Goal: Task Accomplishment & Management: Complete application form

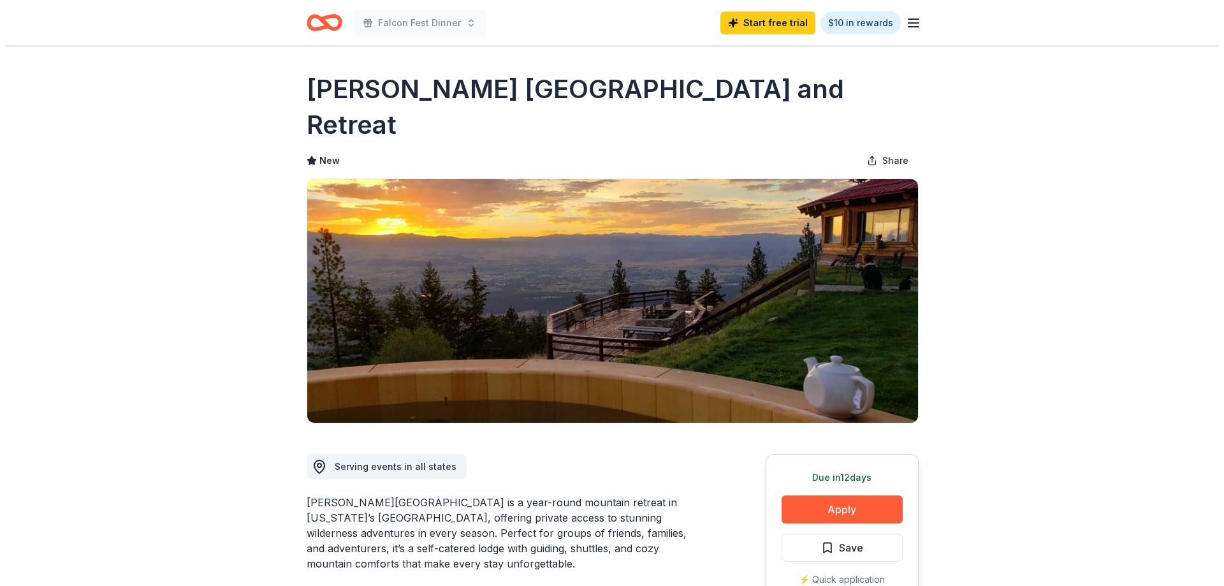
scroll to position [128, 0]
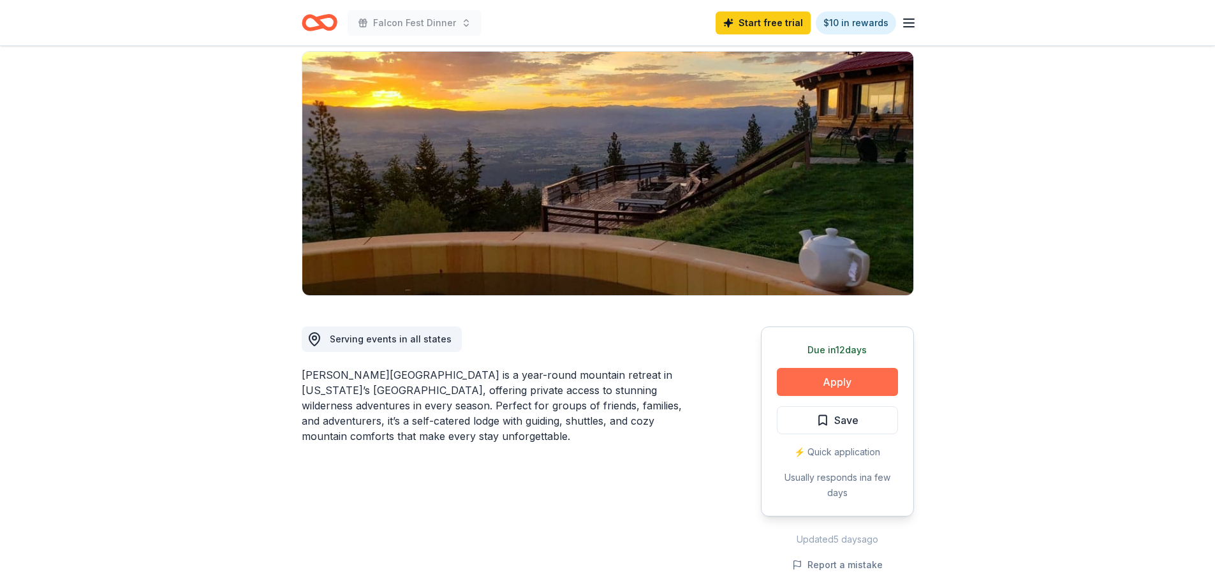
click at [855, 368] on button "Apply" at bounding box center [837, 382] width 121 height 28
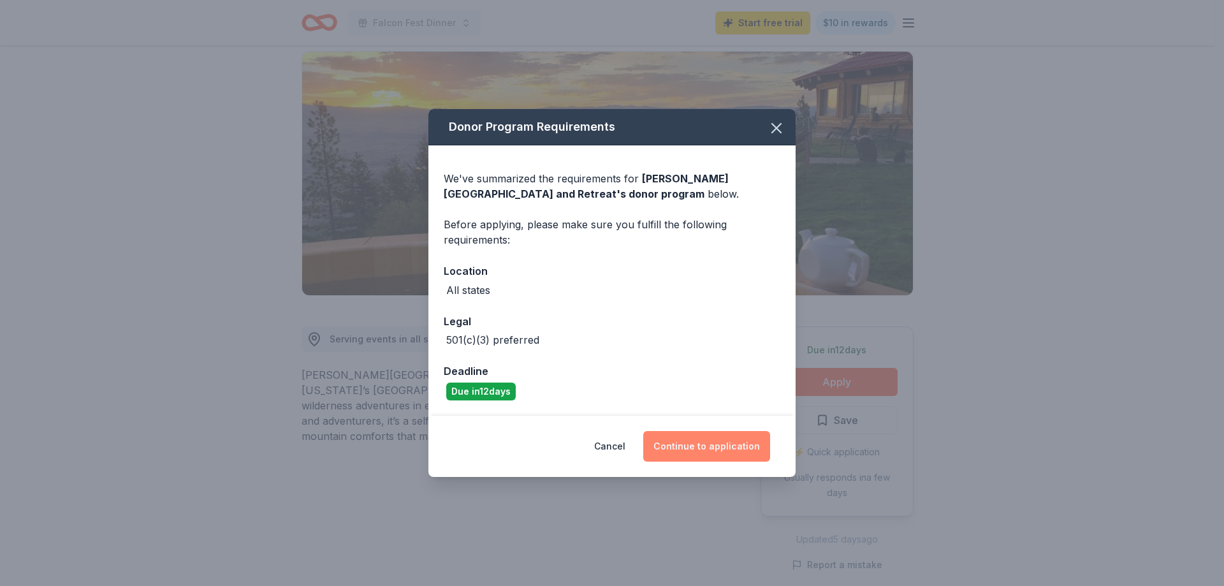
click at [708, 453] on button "Continue to application" at bounding box center [706, 446] width 127 height 31
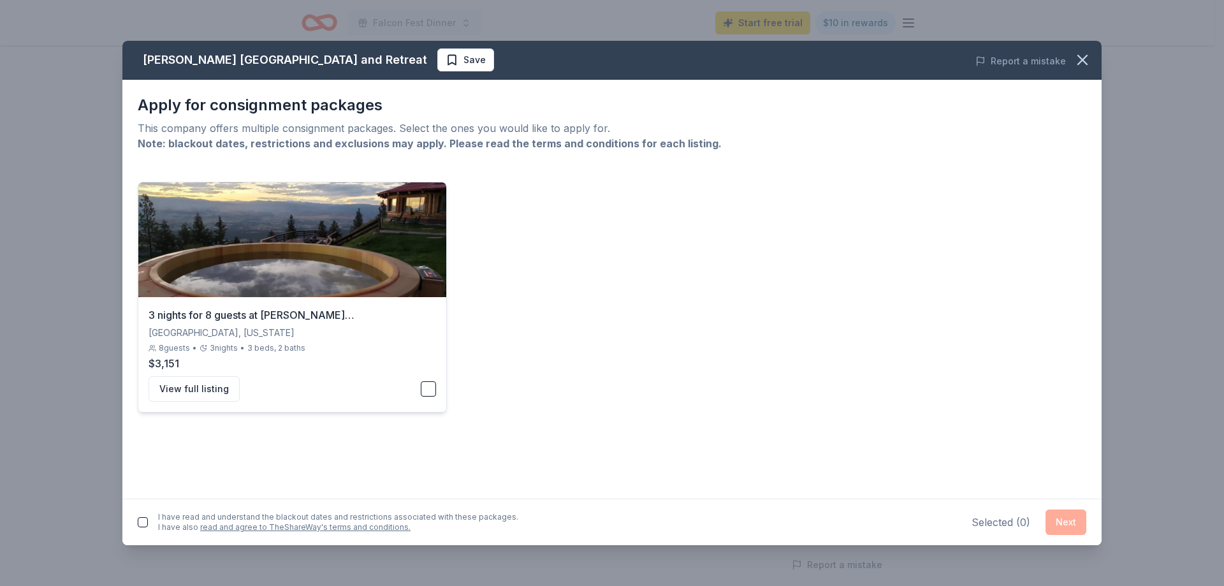
click at [432, 393] on button "button" at bounding box center [428, 388] width 15 height 15
click at [1057, 521] on button "Next" at bounding box center [1066, 523] width 41 height 26
click at [140, 517] on button "button" at bounding box center [143, 520] width 10 height 10
click at [365, 518] on link "read and agree to TheShareWay's terms and conditions." at bounding box center [305, 520] width 210 height 10
click at [1062, 520] on button "Next" at bounding box center [1066, 520] width 41 height 26
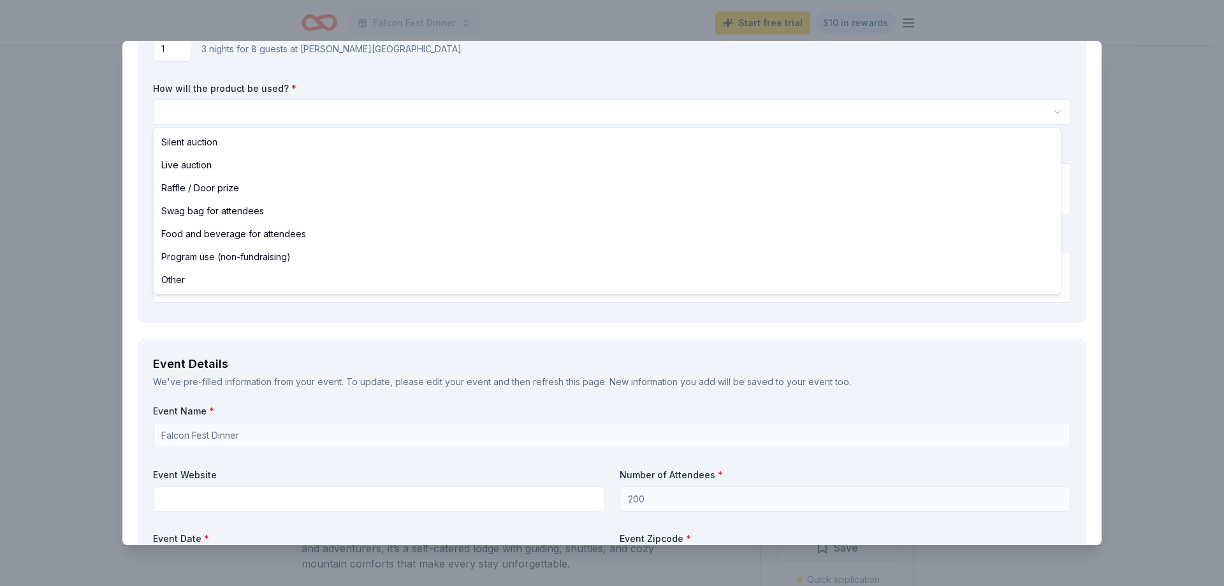
scroll to position [0, 0]
click at [212, 115] on html "Falcon Fest Dinner Start free trial $10 in rewards Due [DATE] Share [PERSON_NAM…" at bounding box center [612, 293] width 1224 height 586
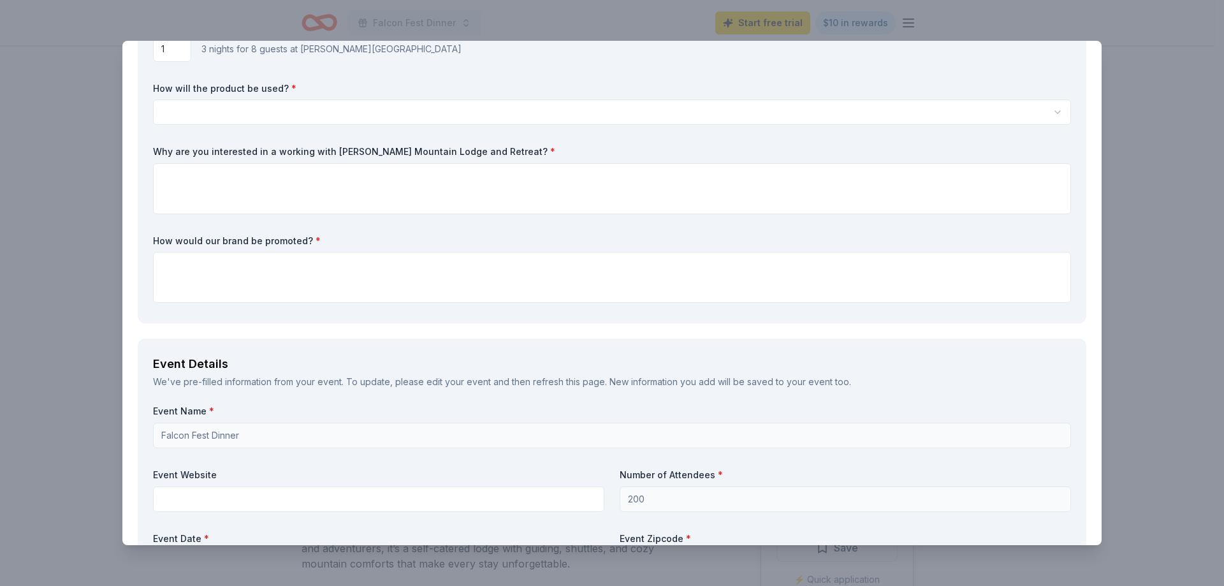
click at [213, 115] on html "Falcon Fest Dinner Start free trial $10 in rewards Due [DATE] Share [PERSON_NAM…" at bounding box center [612, 293] width 1224 height 586
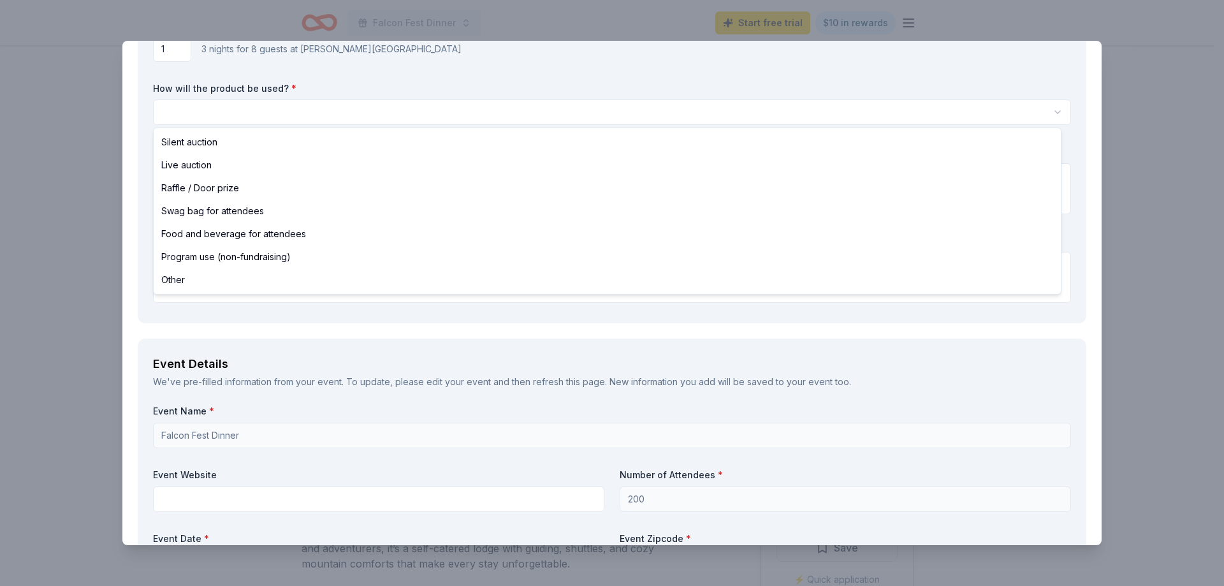
select select "liveAuction"
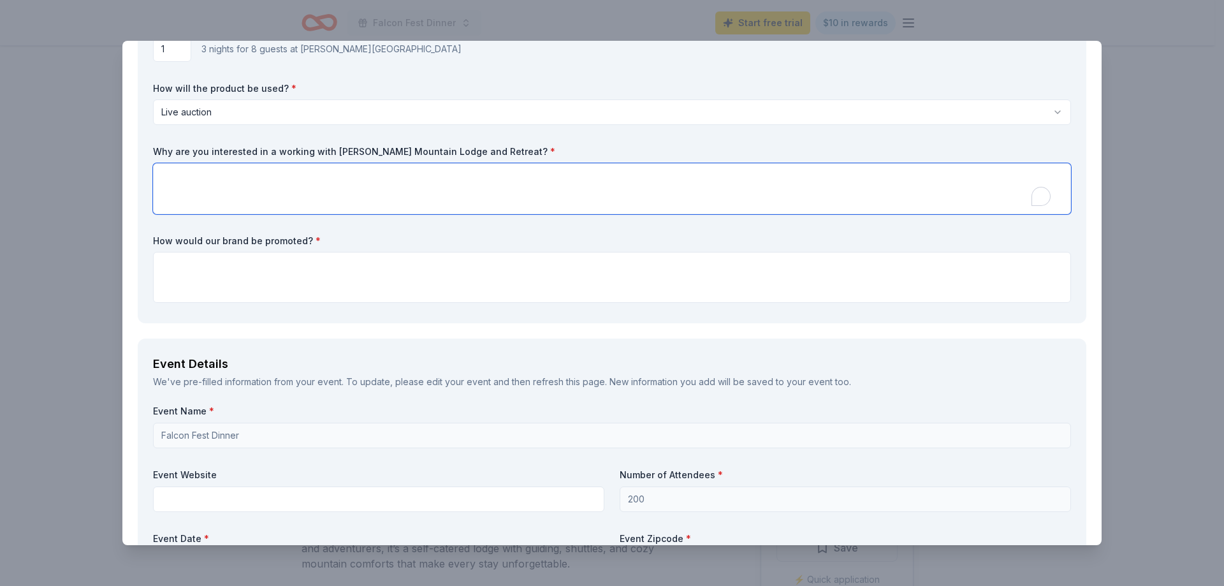
click at [209, 183] on textarea "To enrich screen reader interactions, please activate Accessibility in Grammarl…" at bounding box center [612, 188] width 918 height 51
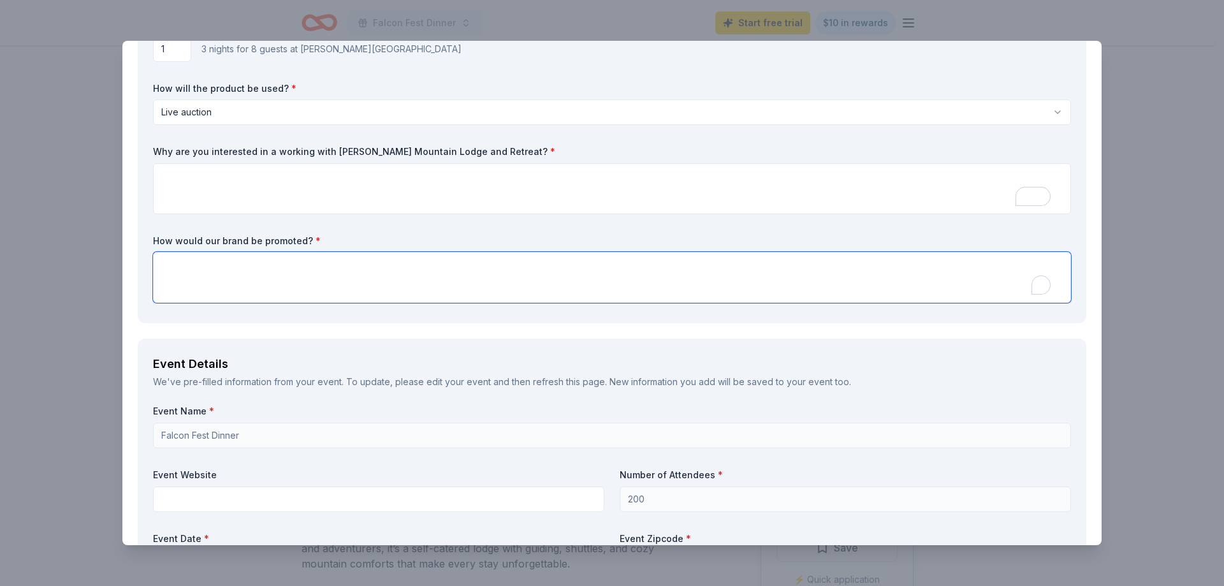
click at [250, 292] on textarea "To enrich screen reader interactions, please activate Accessibility in Grammarl…" at bounding box center [612, 277] width 918 height 51
click at [376, 268] on textarea "You will be promoted through social media and at every home" at bounding box center [612, 277] width 918 height 51
click at [374, 268] on textarea "You will be promoted through social media and at every home" at bounding box center [612, 277] width 918 height 51
click at [371, 269] on textarea "You will be promoted through social media and at every home" at bounding box center [612, 277] width 918 height 51
click at [365, 270] on textarea "You will be promoted through social media and at every home" at bounding box center [612, 277] width 918 height 51
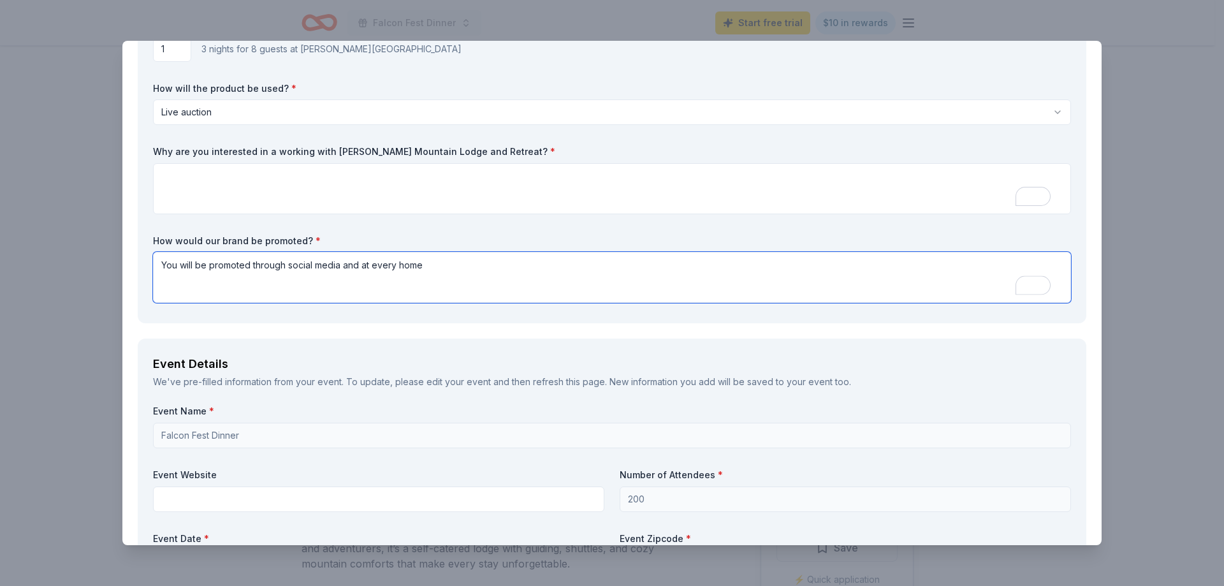
click at [365, 270] on textarea "You will be promoted through social media and at every home" at bounding box center [612, 277] width 918 height 51
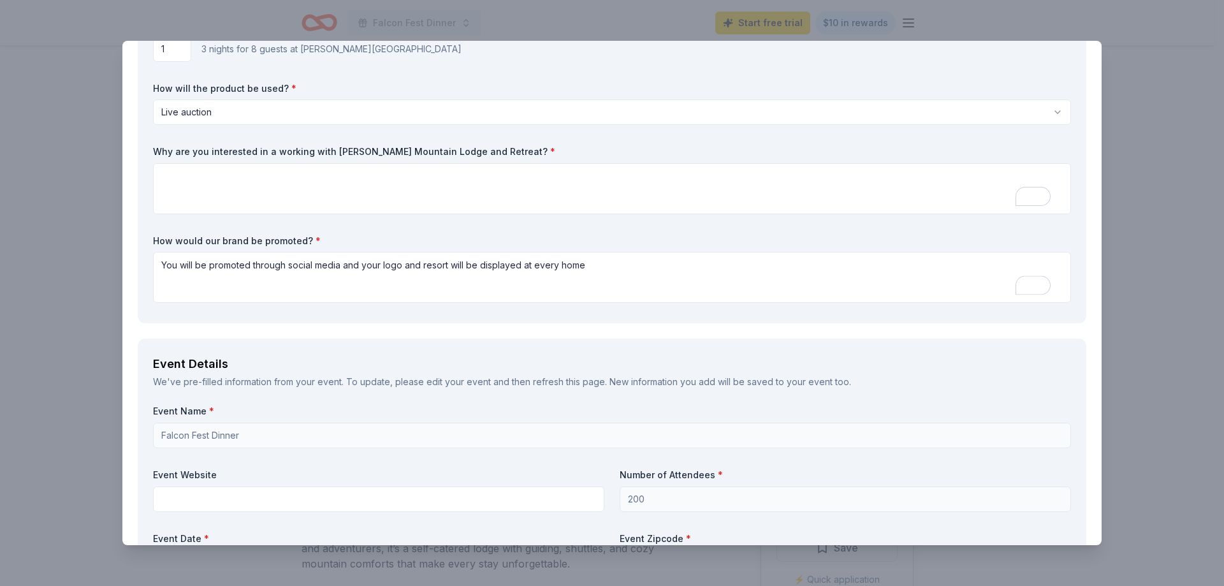
click at [594, 251] on div "How would our brand be promoted? * You will be promoted through social media an…" at bounding box center [612, 269] width 918 height 69
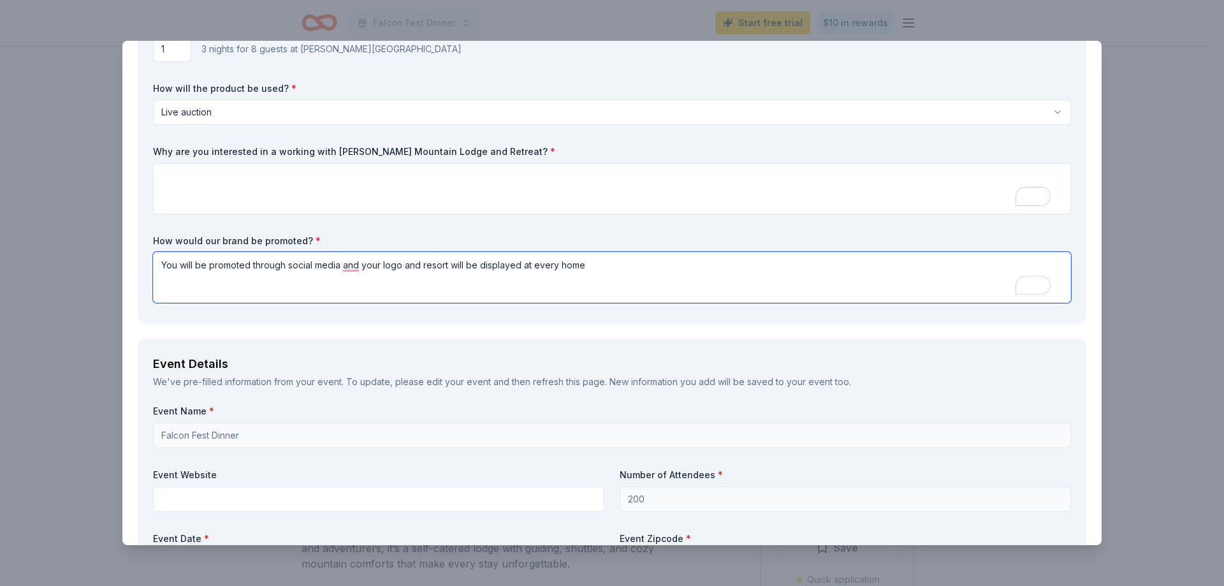
click at [594, 258] on textarea "You will be promoted through social media and your logo and resort will be disp…" at bounding box center [612, 277] width 918 height 51
type textarea "You will be promoted through social media, and your logo and resort will be dis…"
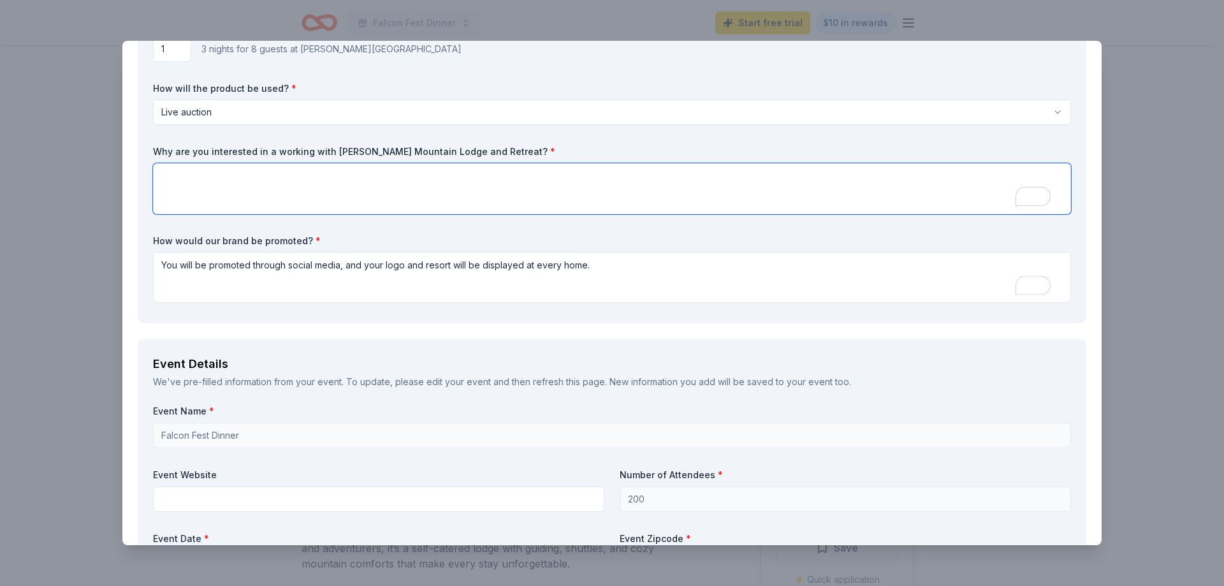
click at [311, 205] on textarea "To enrich screen reader interactions, please activate Accessibility in Grammarl…" at bounding box center [612, 188] width 918 height 51
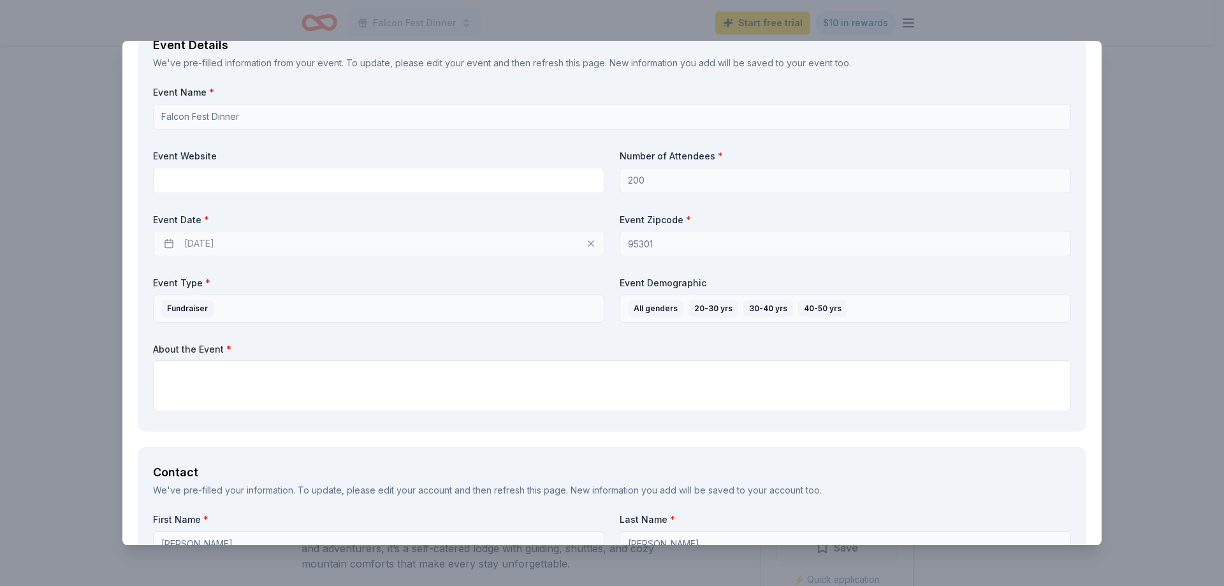
scroll to position [510, 0]
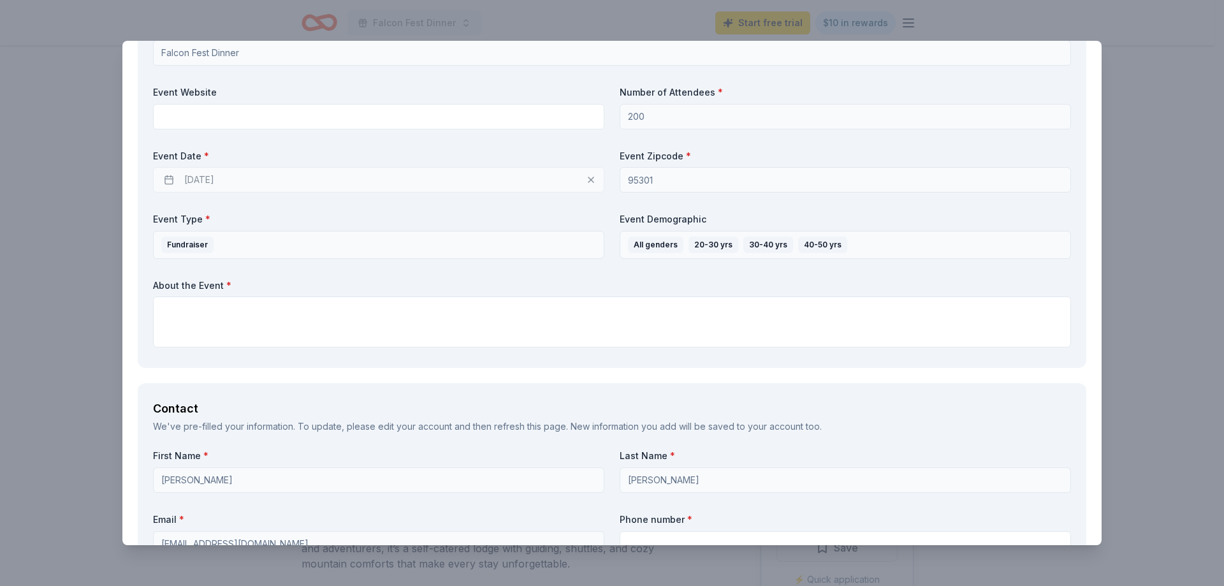
type textarea "We believe a luxury stay will put us over the top on our goal."
click at [323, 183] on div "[DATE]" at bounding box center [378, 180] width 451 height 26
click at [207, 177] on div "[DATE]" at bounding box center [378, 180] width 451 height 26
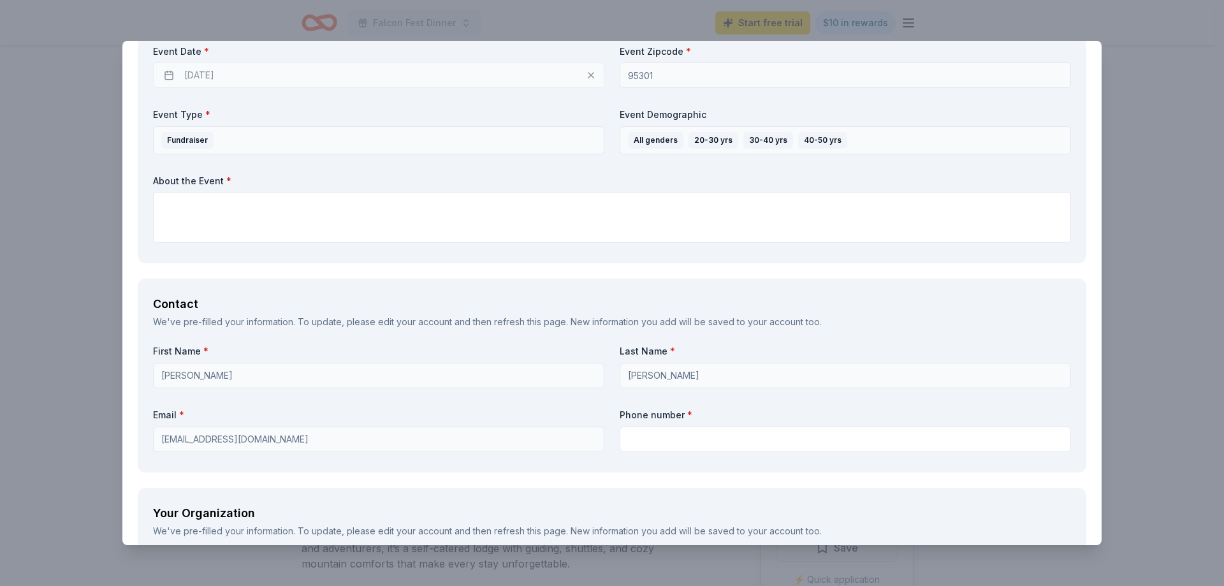
scroll to position [638, 0]
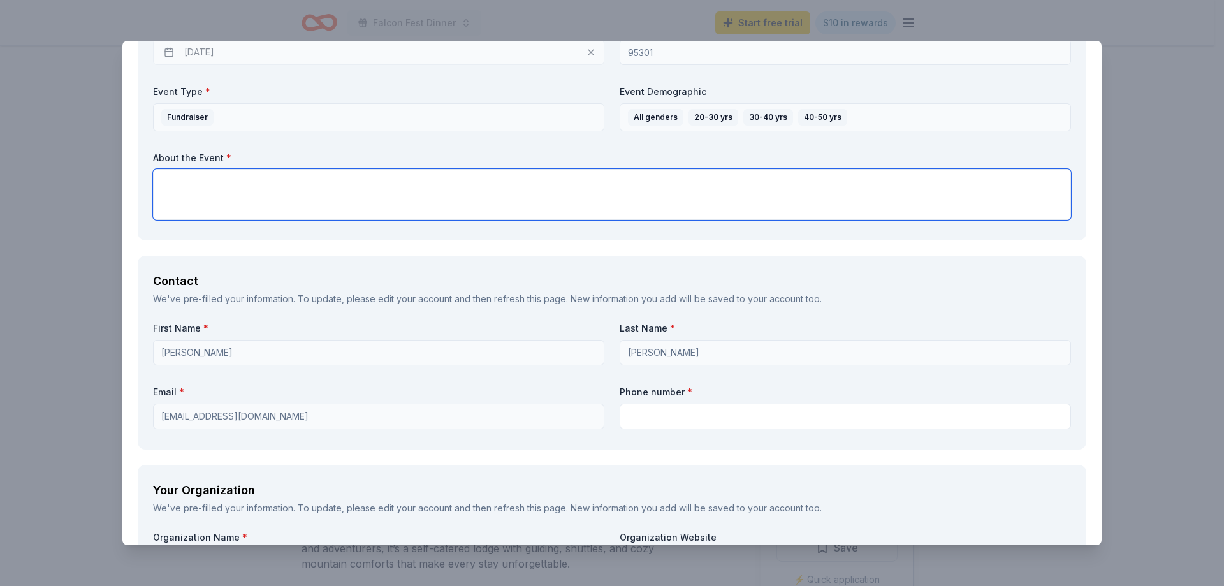
click at [192, 200] on textarea at bounding box center [612, 194] width 918 height 51
click at [839, 205] on textarea "To enrich screen reader interactions, please activate Accessibility in Grammarl…" at bounding box center [612, 194] width 918 height 51
paste textarea "We are also hosting both a silent and live auction at Falcon Fest. We welcome t…"
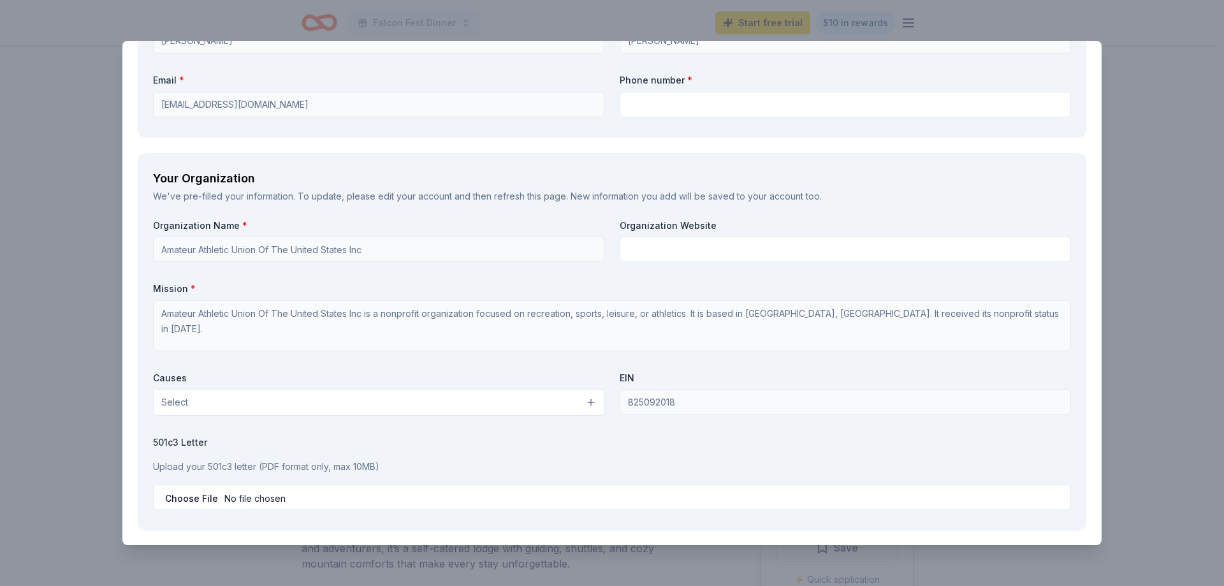
scroll to position [957, 0]
type textarea "We are also hosting both a silent and live auction at Falcon Fest. We welcome t…"
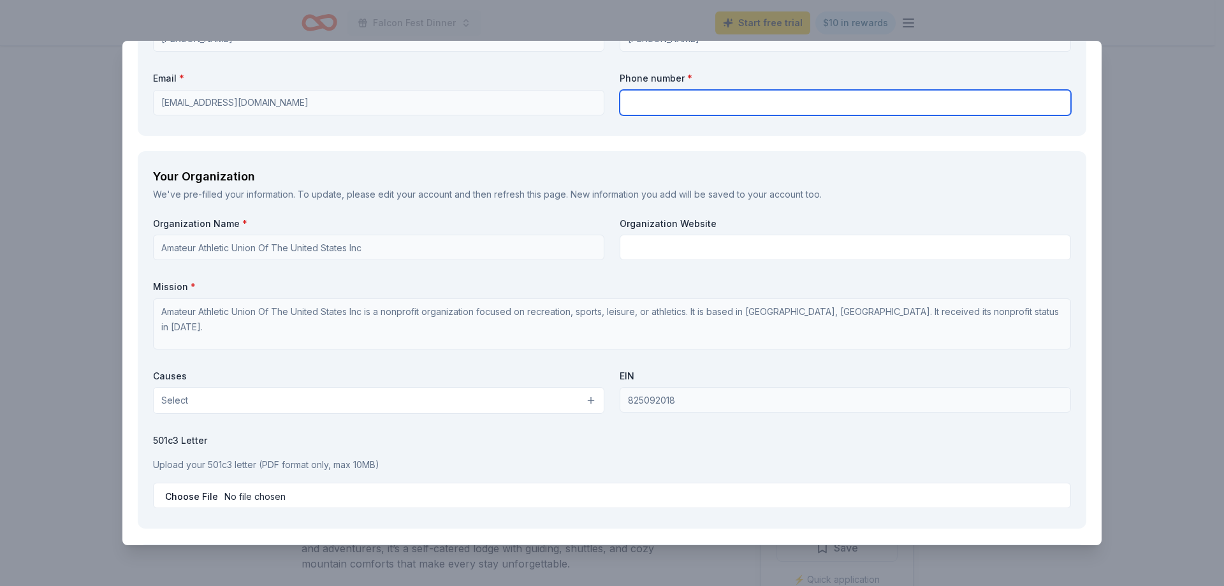
click at [719, 100] on input "text" at bounding box center [845, 103] width 451 height 26
type input "2097772826"
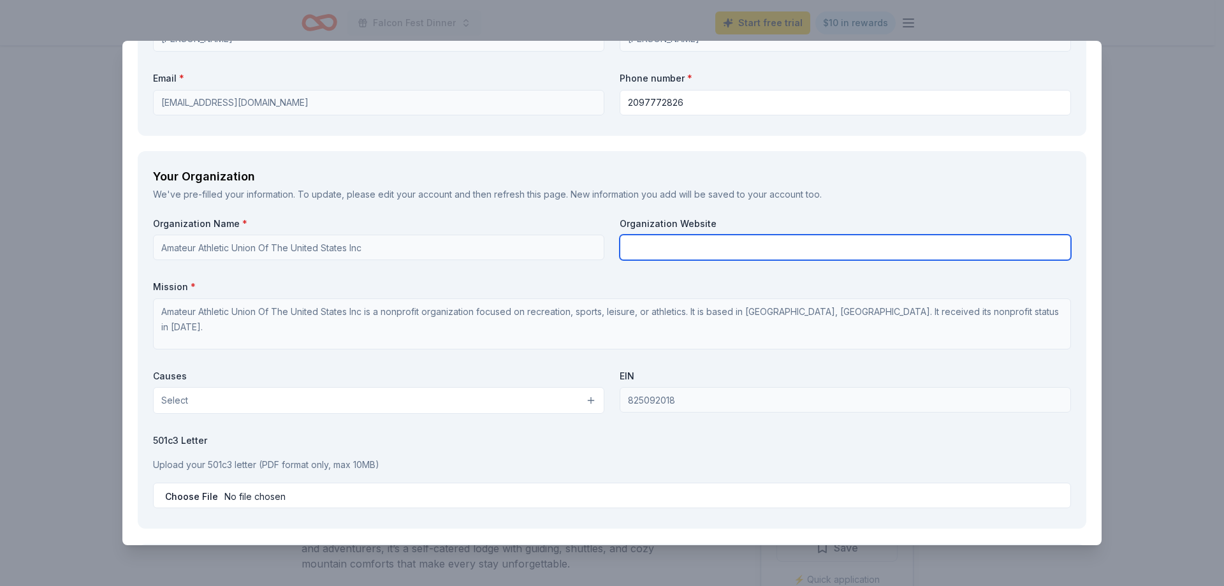
type input "Amateur Athletic Union Of The United States Inc"
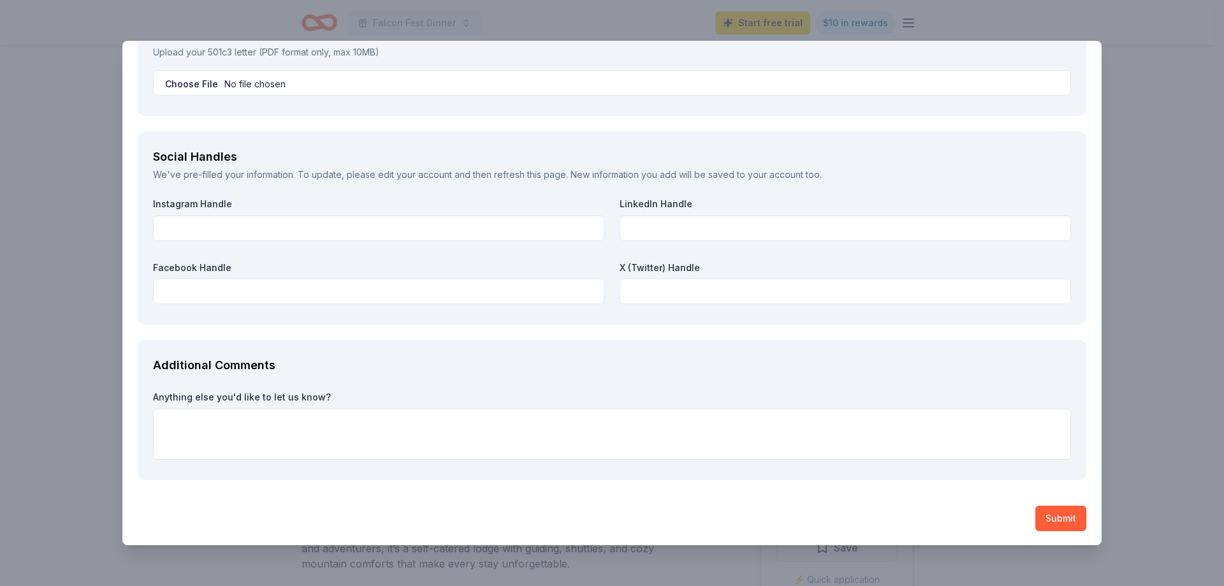
scroll to position [1370, 0]
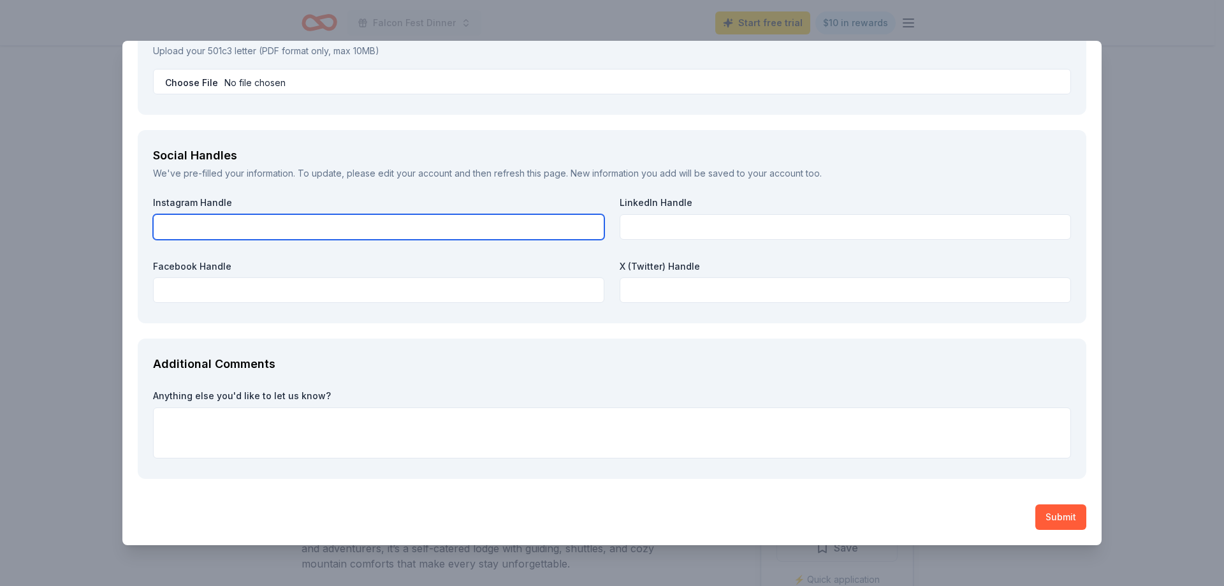
click at [226, 236] on input "text" at bounding box center [378, 227] width 451 height 26
click at [160, 229] on input "ahsladyfalconbball" at bounding box center [378, 227] width 451 height 26
type input "@ahsladyfalconbball"
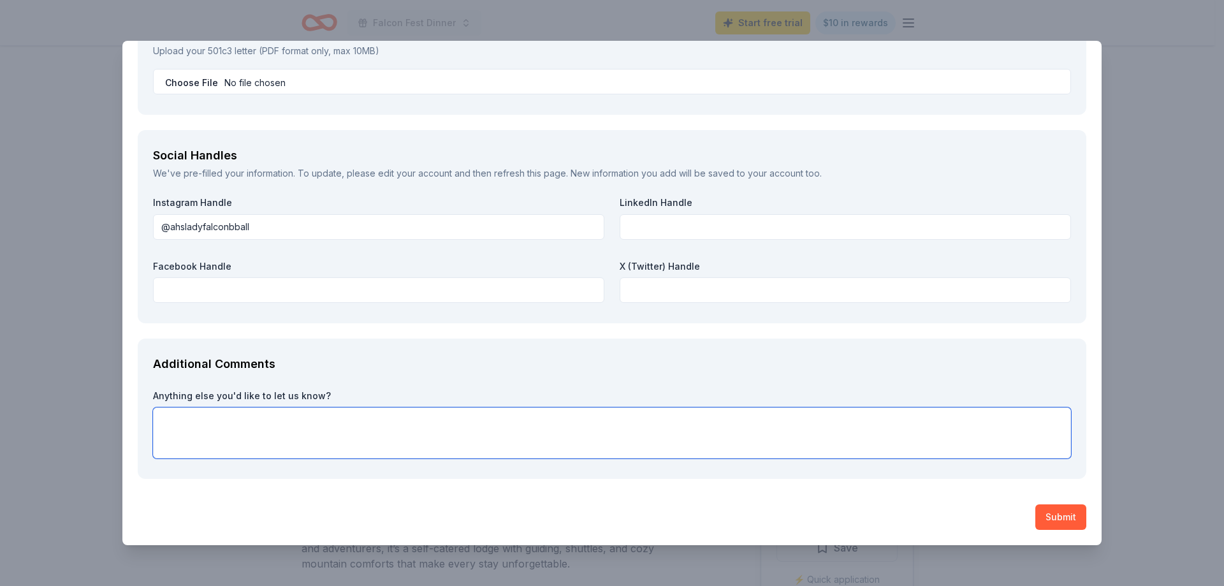
click at [871, 415] on textarea at bounding box center [612, 432] width 918 height 51
paste textarea "Why Your Support Matters Our program is year-round, and every dollar raised dir…"
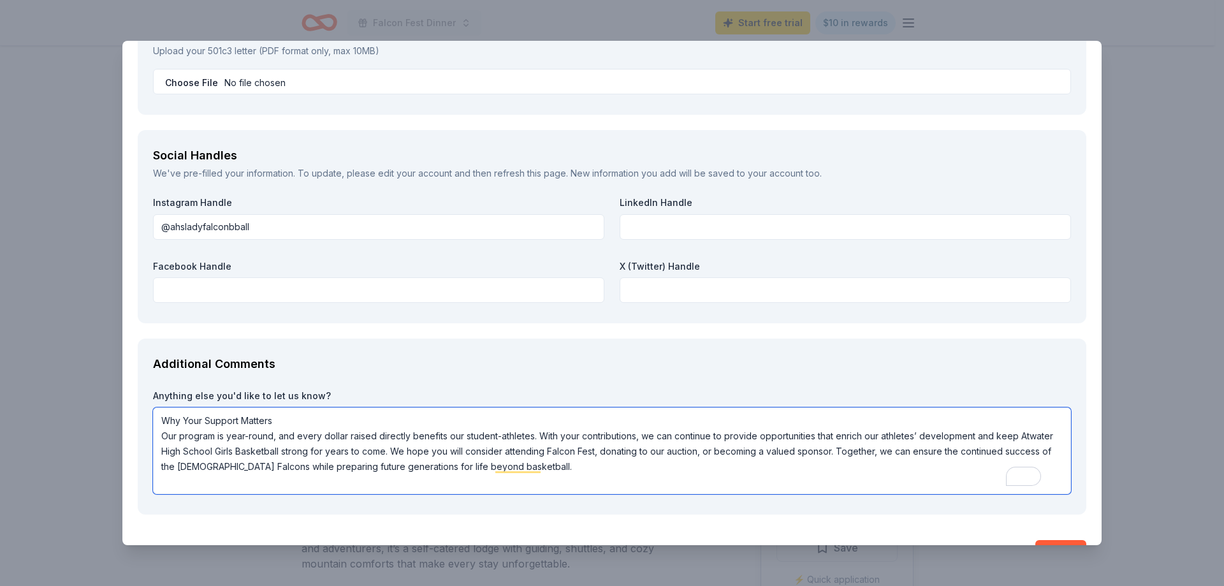
scroll to position [1, 0]
type textarea "Why Your Support Matters Our program is year-round, and every dollar raised dir…"
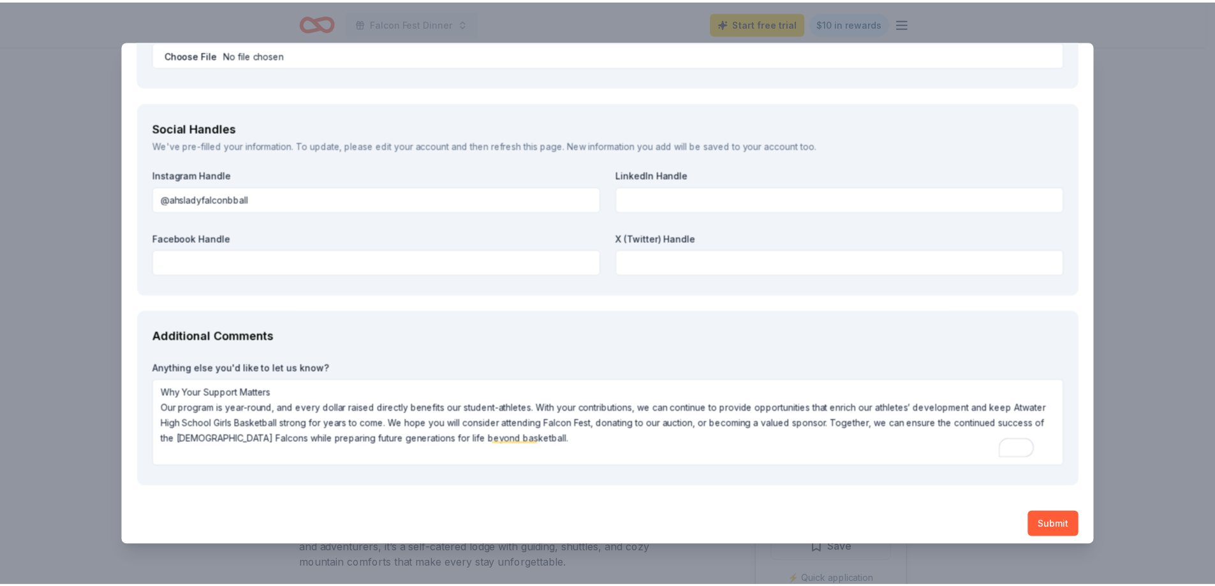
scroll to position [1406, 0]
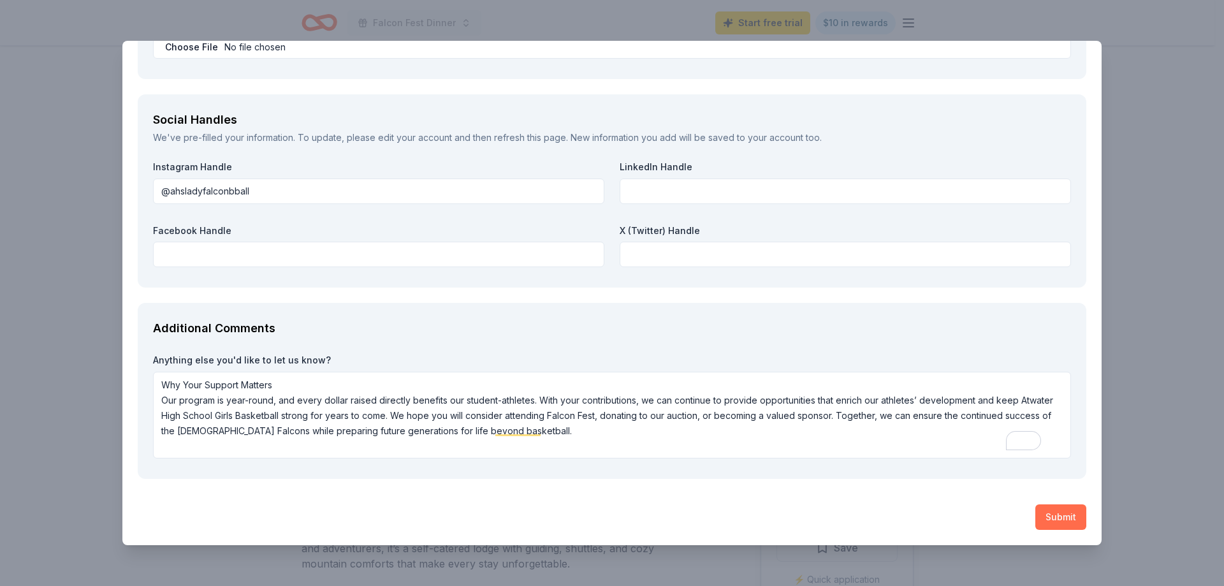
click at [1059, 523] on button "Submit" at bounding box center [1061, 517] width 51 height 26
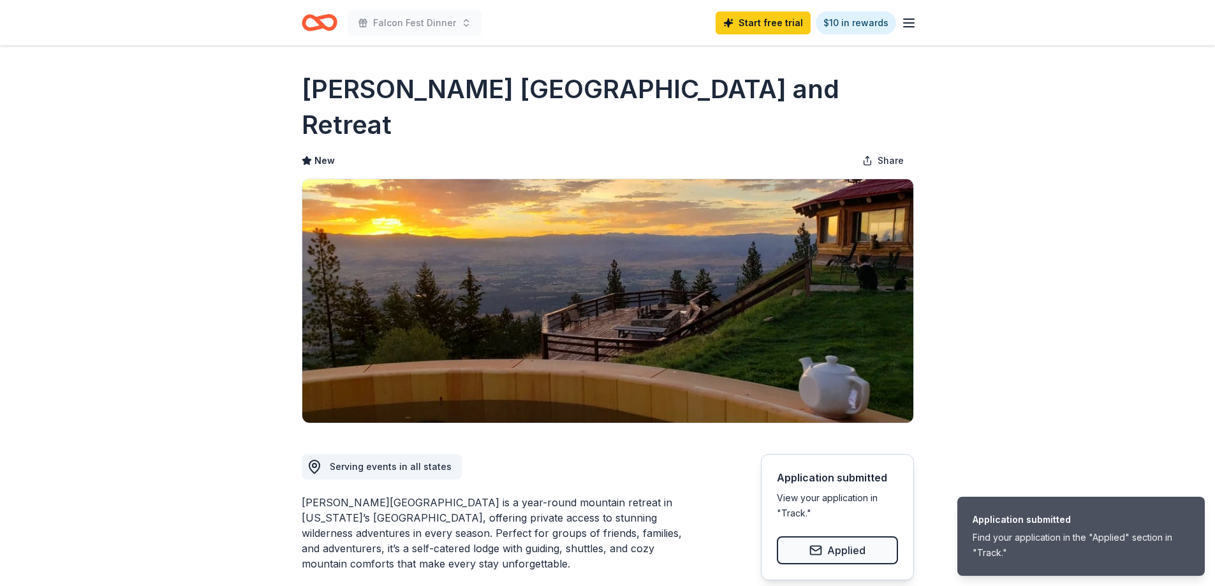
click at [320, 26] on icon "Home" at bounding box center [325, 22] width 20 height 13
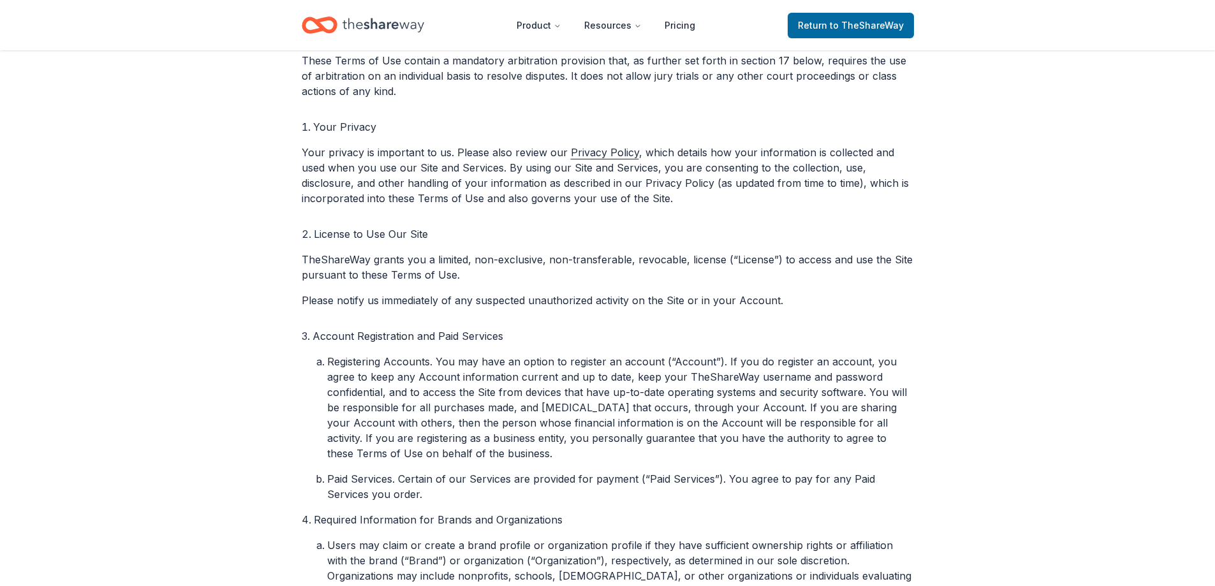
scroll to position [574, 0]
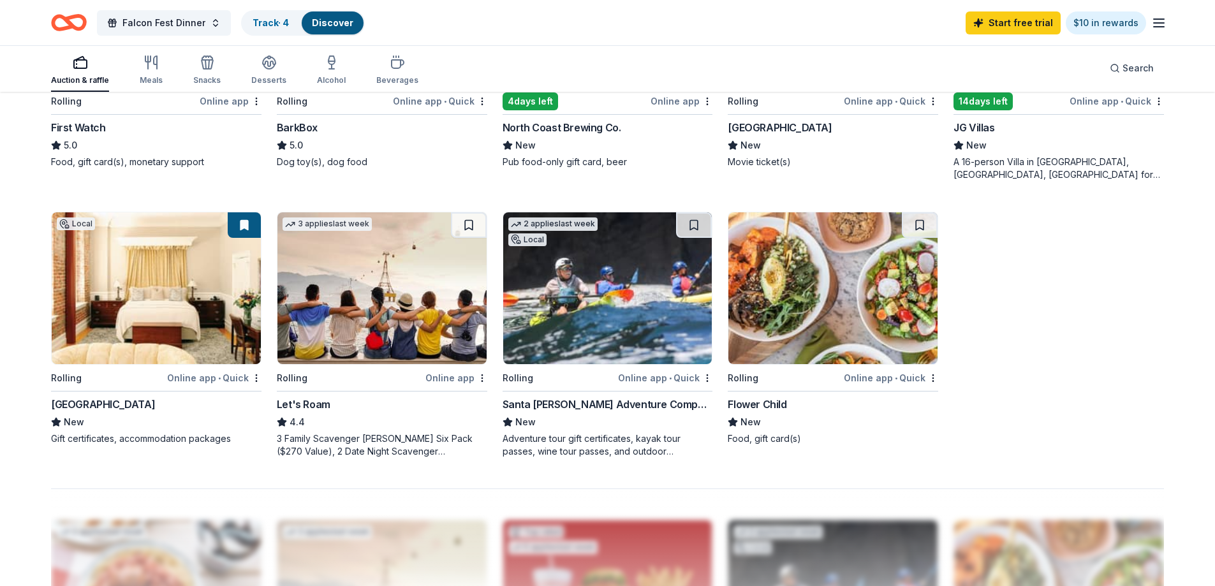
scroll to position [893, 0]
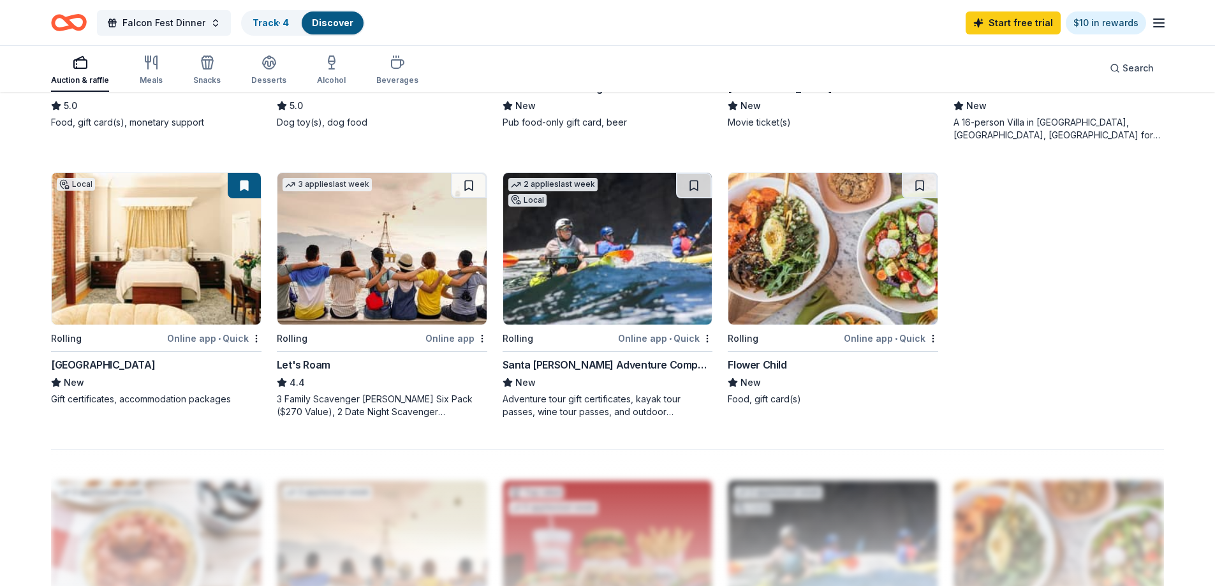
click at [82, 360] on div "Napa River Inn" at bounding box center [103, 364] width 104 height 15
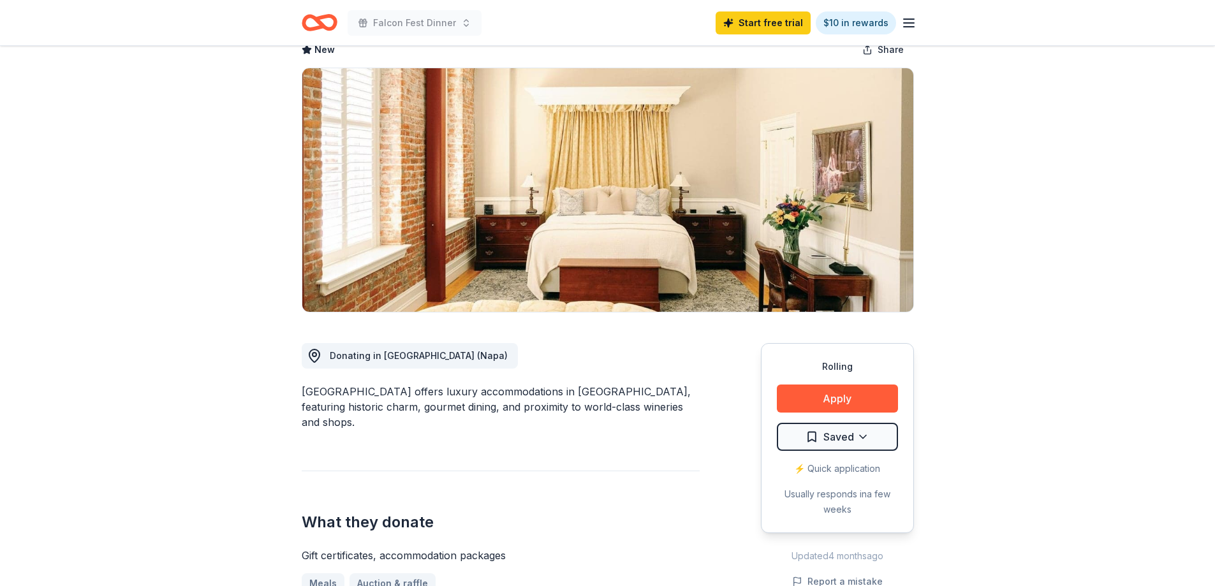
scroll to position [64, 0]
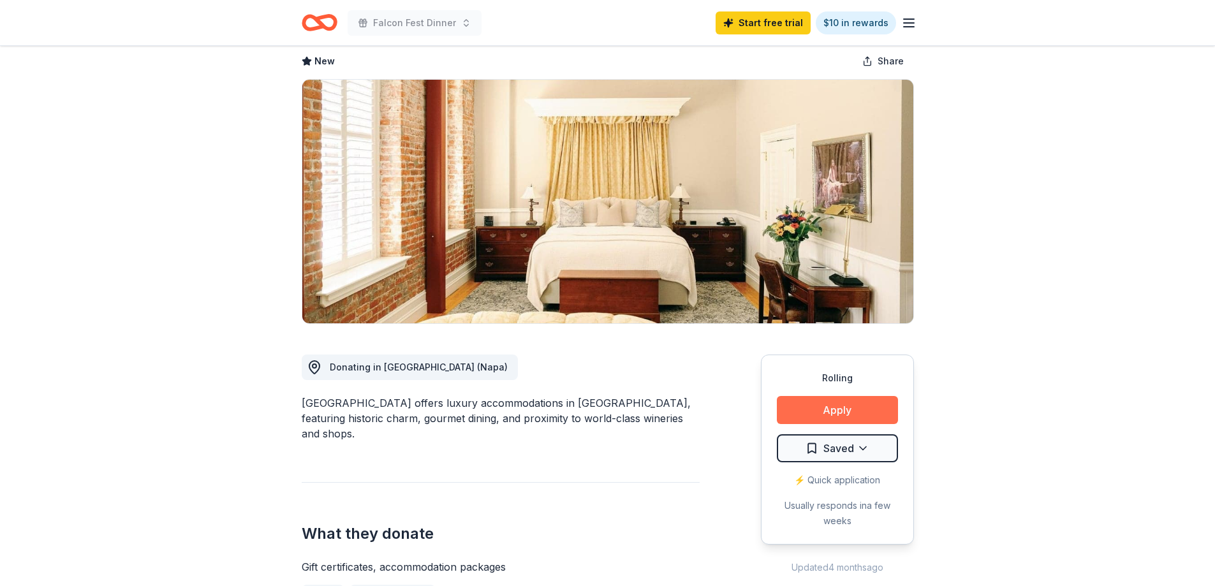
click at [828, 408] on button "Apply" at bounding box center [837, 410] width 121 height 28
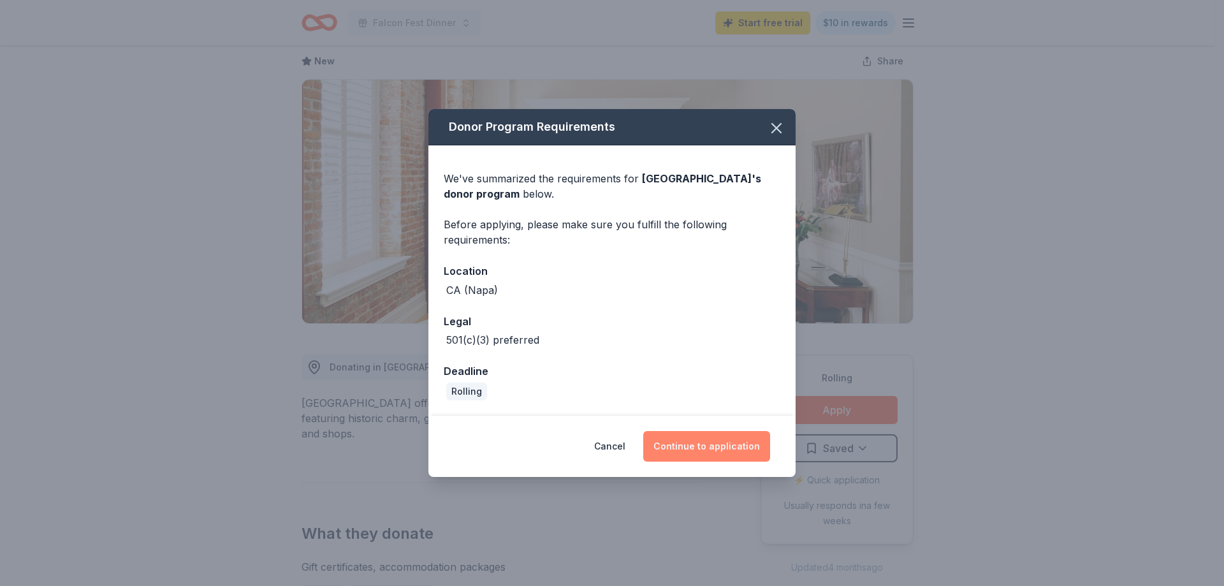
click at [698, 451] on button "Continue to application" at bounding box center [706, 446] width 127 height 31
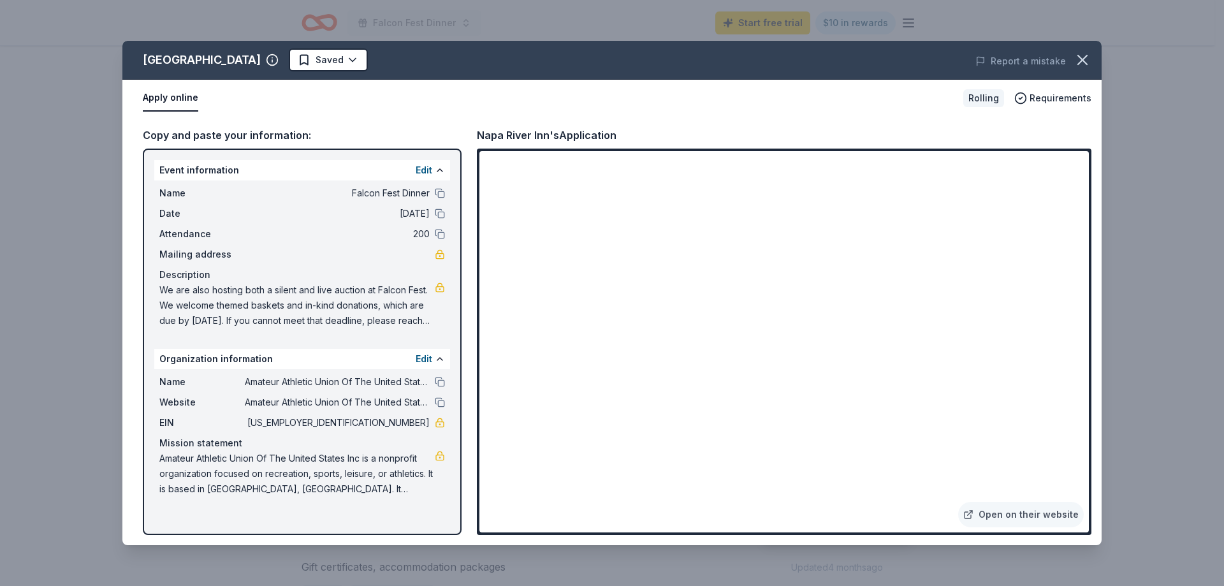
click at [670, 138] on div "Napa River Inn's Application" at bounding box center [784, 135] width 615 height 17
click at [1075, 57] on icon "button" at bounding box center [1083, 60] width 18 height 18
